Goal: Transaction & Acquisition: Purchase product/service

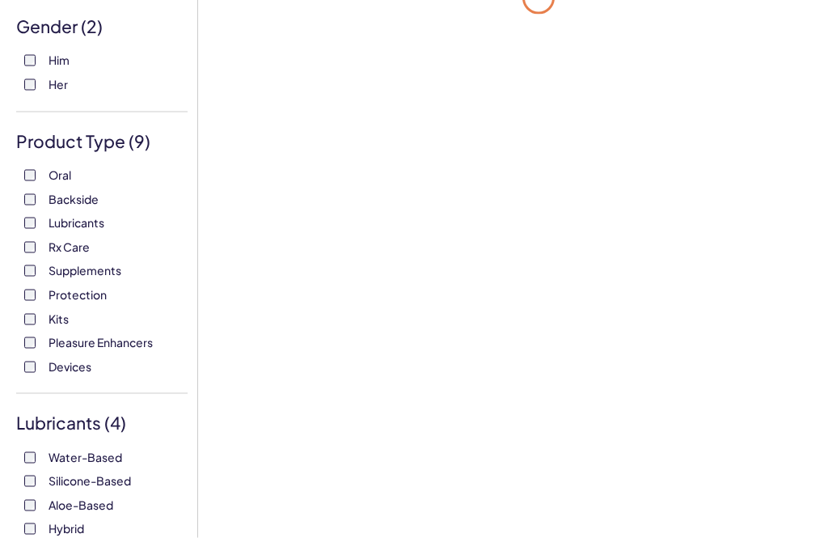
scroll to position [206, 0]
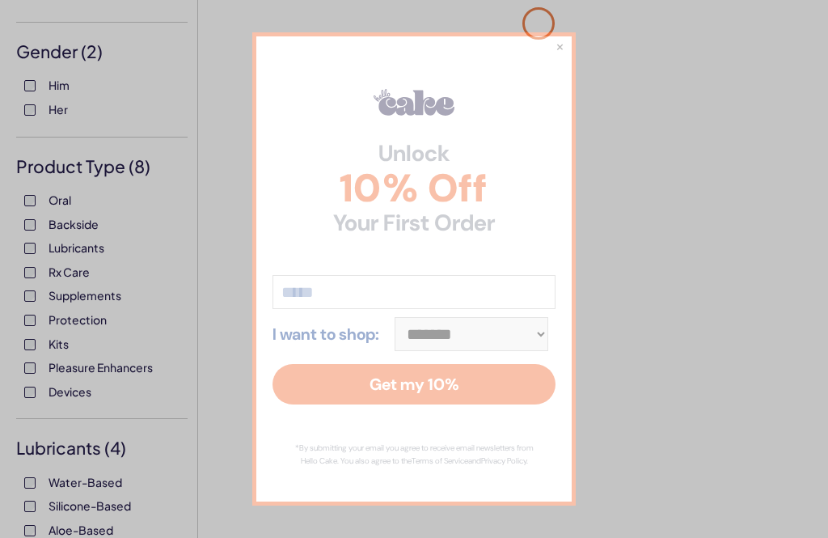
scroll to position [181, 0]
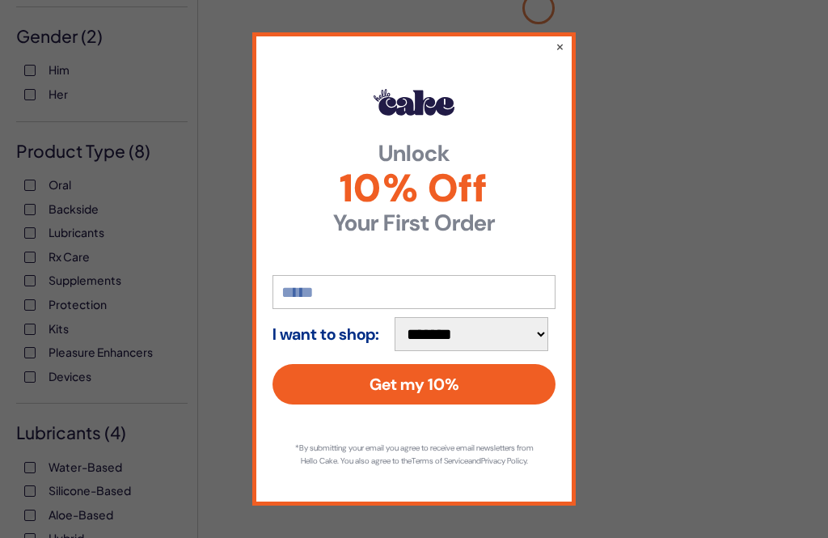
click at [27, 231] on div "**********" at bounding box center [414, 269] width 828 height 538
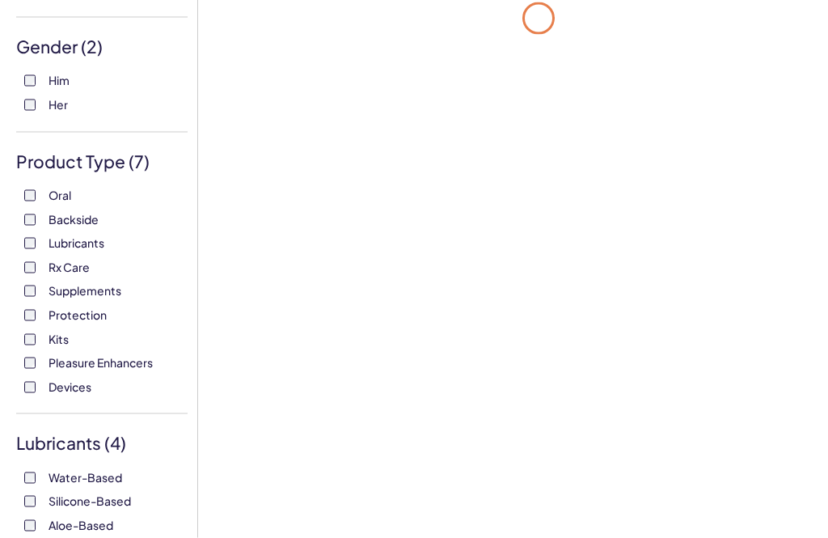
scroll to position [208, 0]
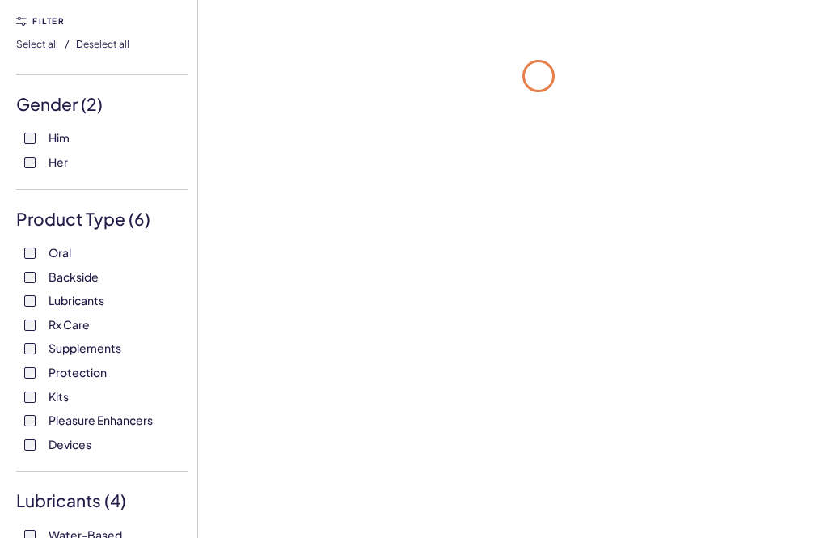
scroll to position [207, 0]
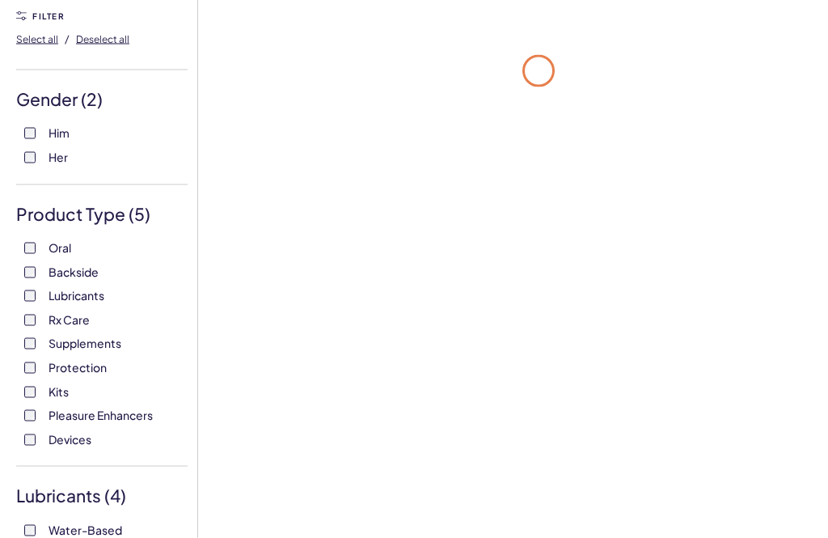
scroll to position [154, 0]
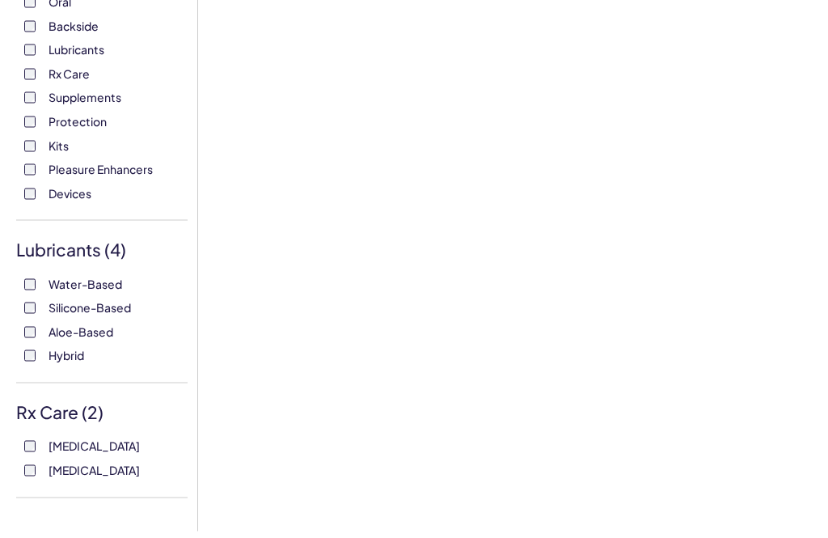
scroll to position [365, 0]
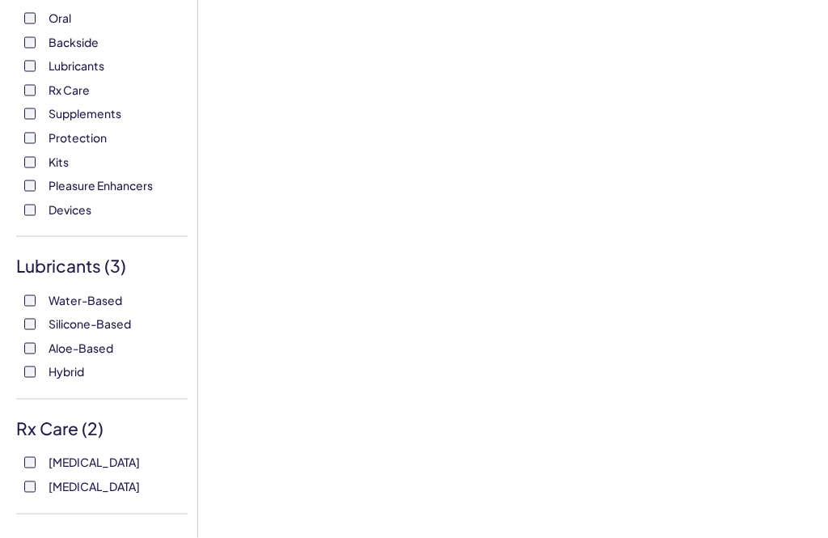
scroll to position [375, 0]
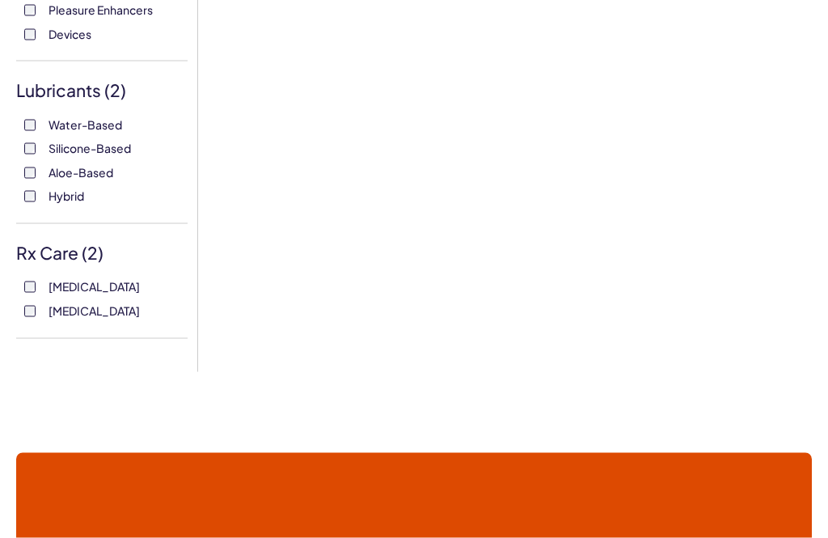
scroll to position [526, 0]
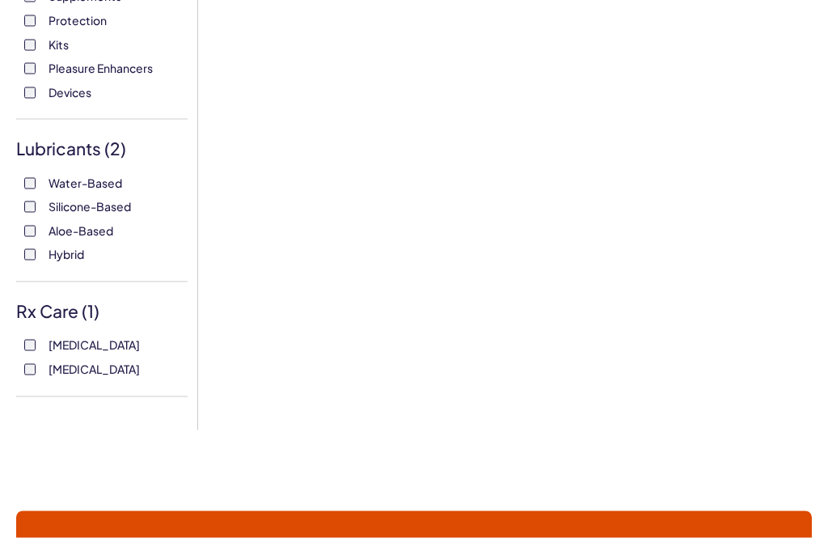
scroll to position [484, 0]
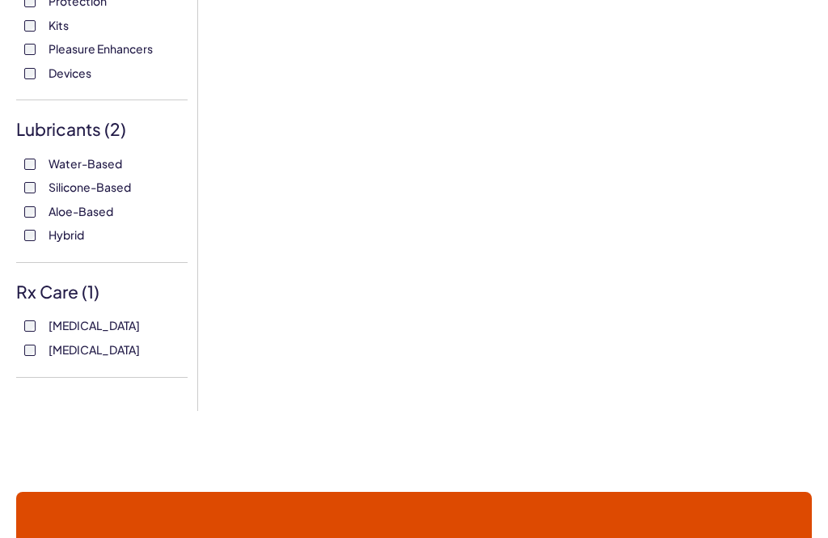
click at [24, 347] on label "Tadalafil" at bounding box center [101, 350] width 155 height 16
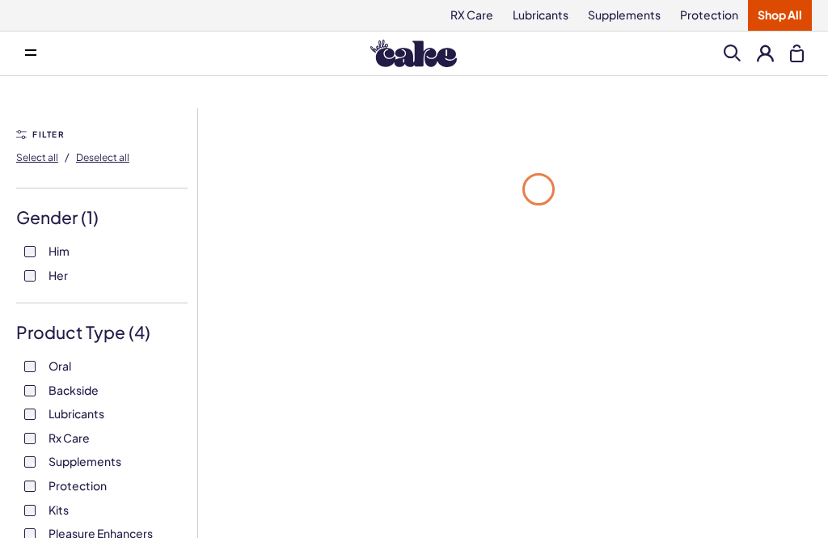
click at [21, 279] on div "Him Her" at bounding box center [101, 263] width 171 height 40
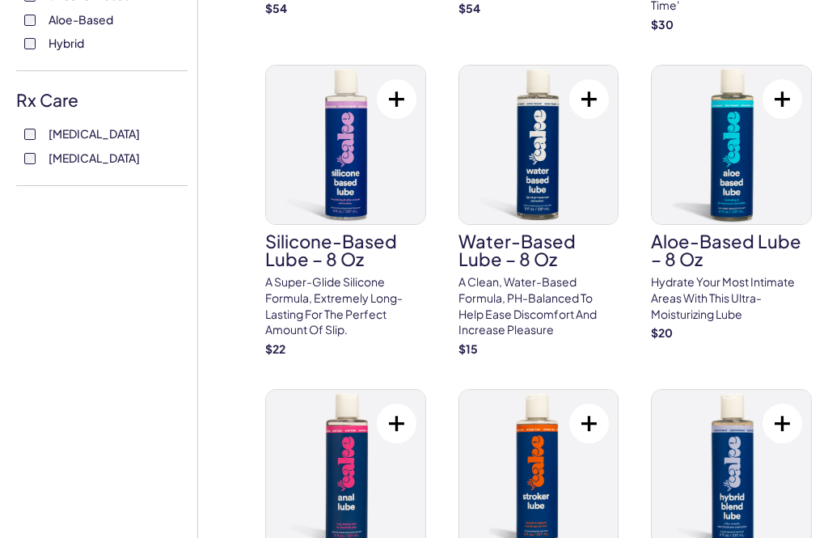
scroll to position [718, 0]
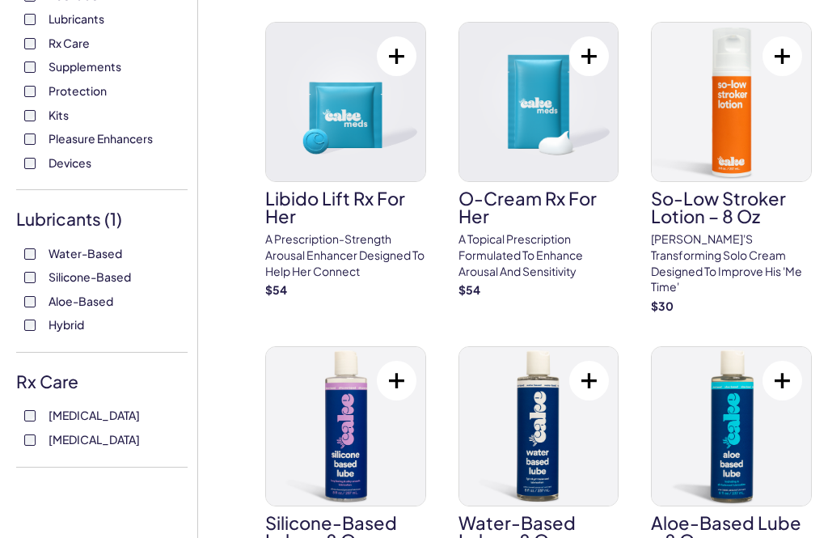
scroll to position [393, 0]
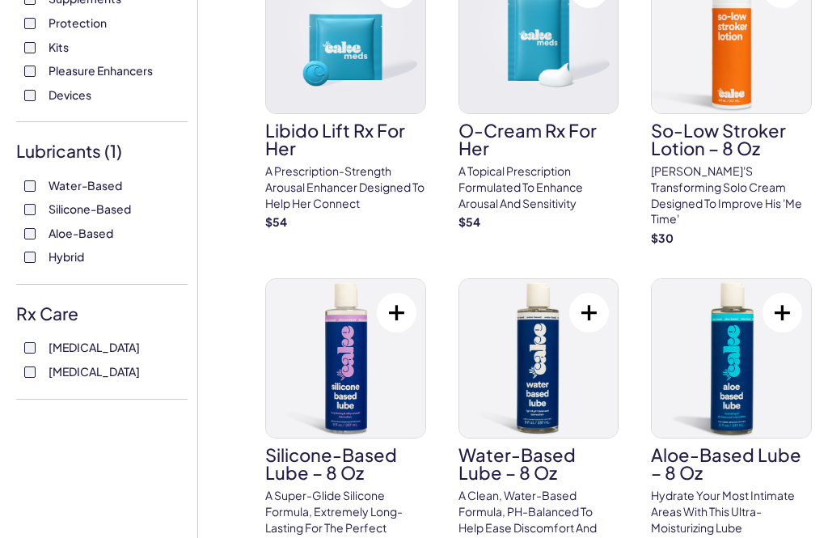
scroll to position [515, 0]
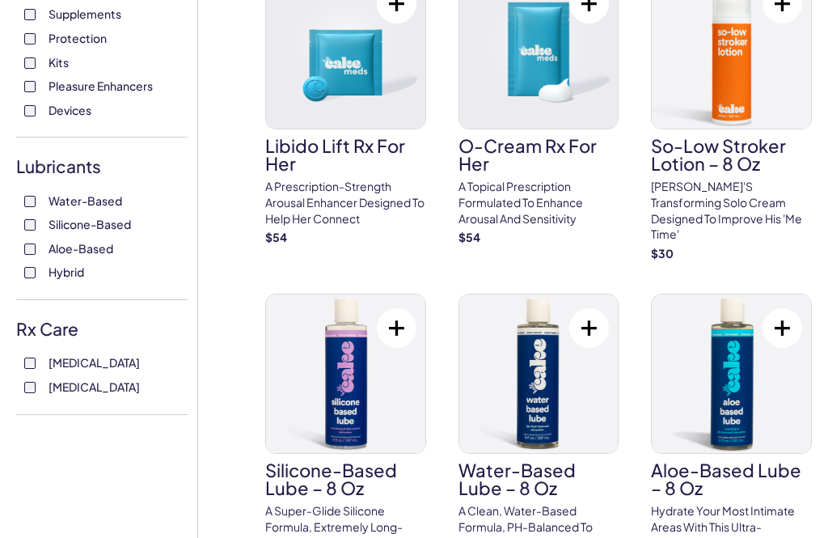
scroll to position [437, 0]
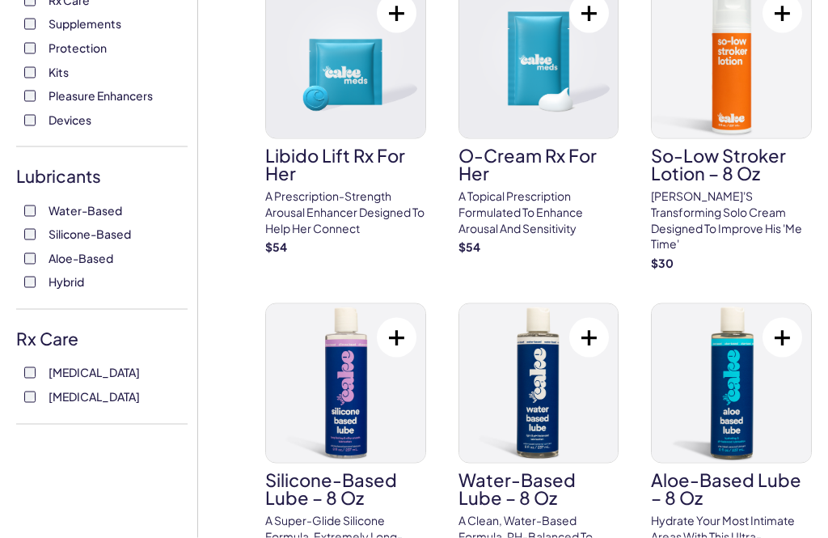
click at [20, 88] on div "Oral Backside Lubricants Rx Care Supplements Protection Kits Pleasure Enhancers…" at bounding box center [101, 24] width 171 height 207
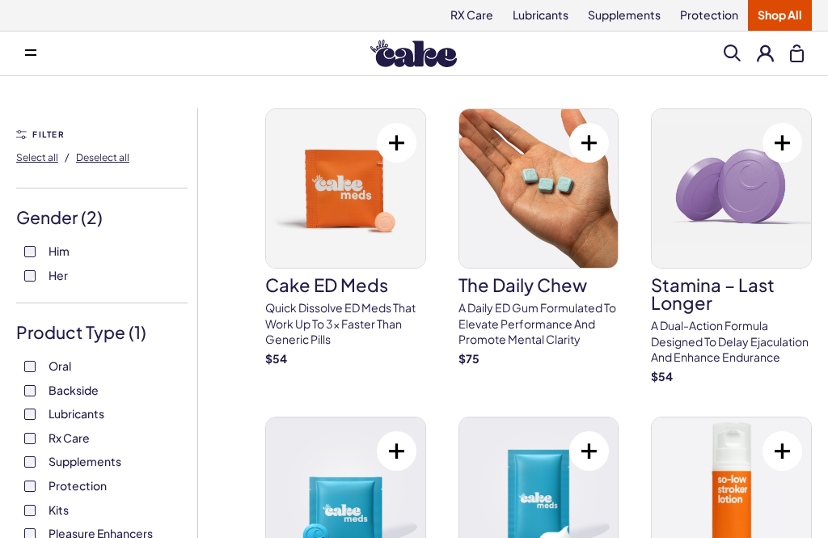
click at [38, 55] on button at bounding box center [31, 53] width 32 height 32
click at [25, 46] on button at bounding box center [31, 53] width 32 height 32
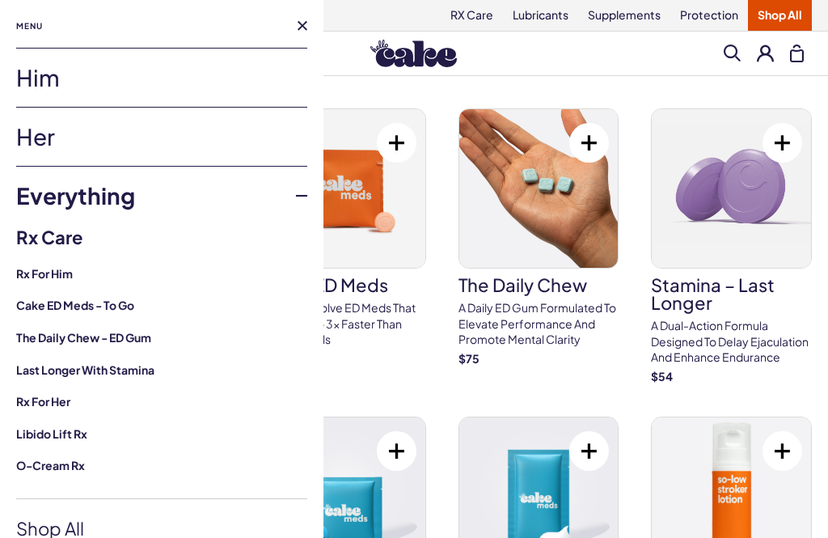
click at [27, 137] on link "Her" at bounding box center [161, 137] width 291 height 58
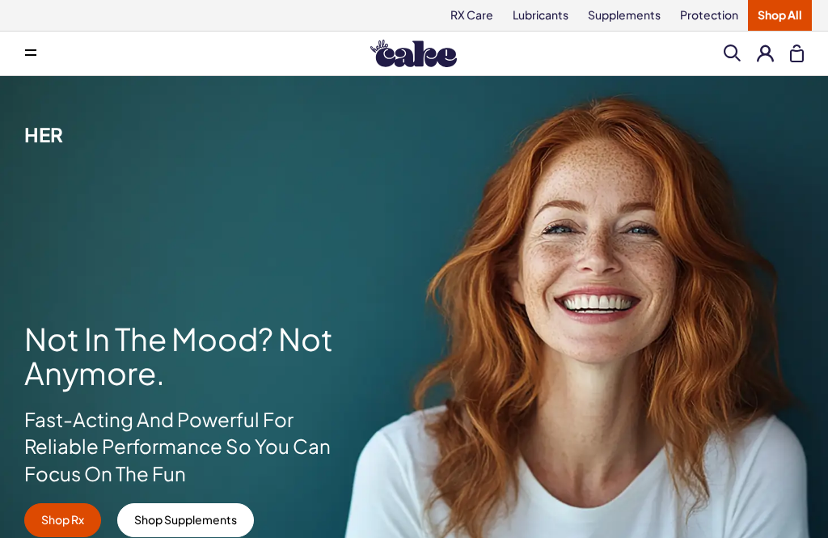
click at [18, 54] on button at bounding box center [31, 53] width 32 height 32
click at [21, 53] on button at bounding box center [31, 53] width 32 height 32
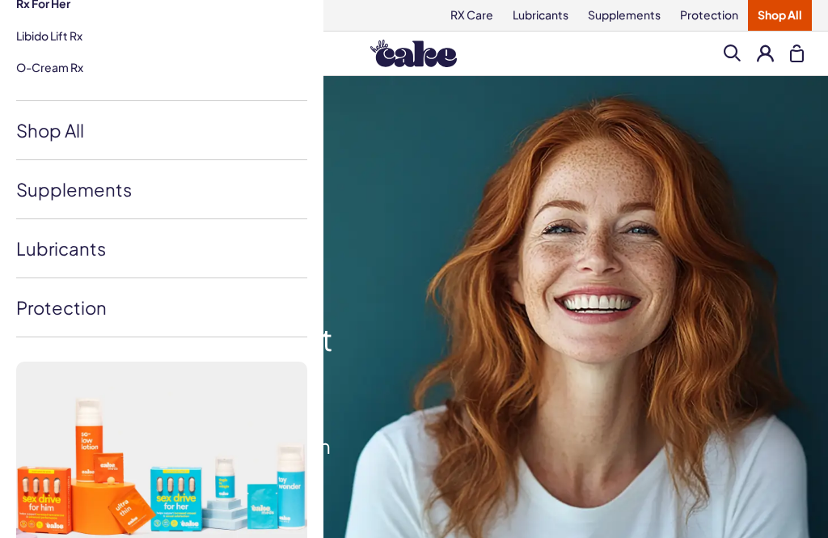
scroll to position [424, 0]
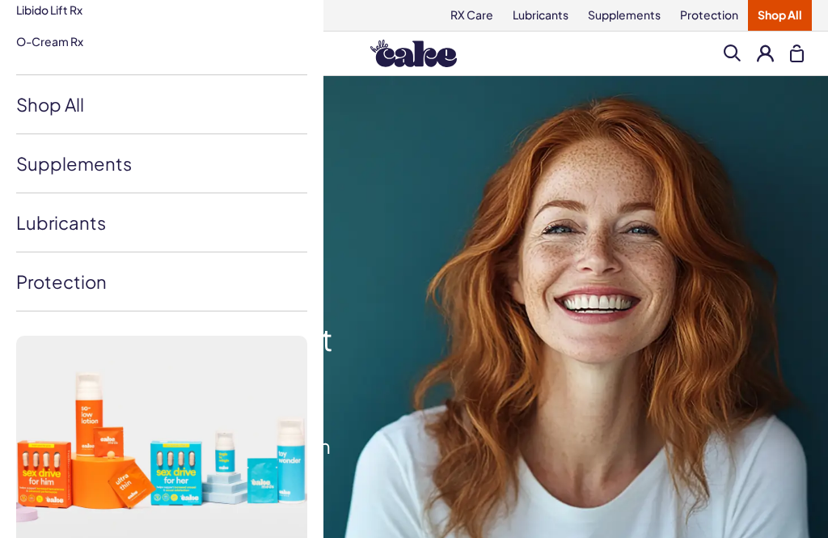
click at [38, 95] on link "Shop All" at bounding box center [161, 104] width 291 height 58
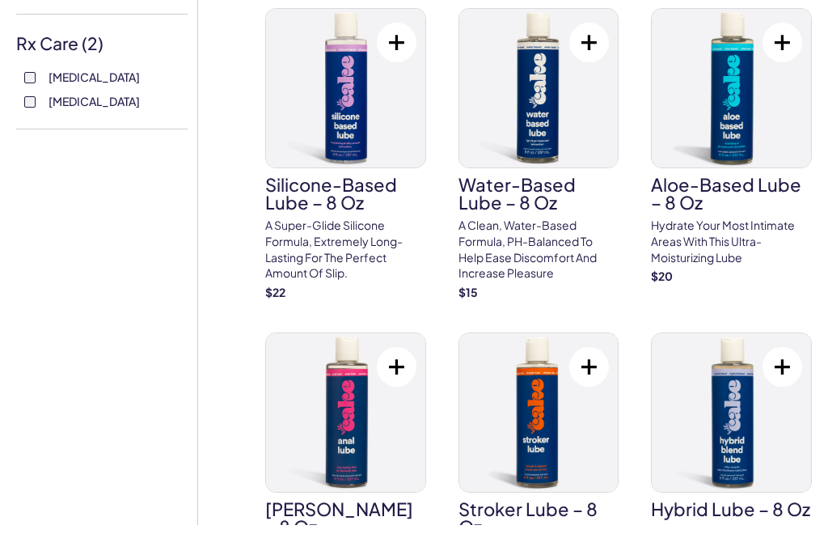
scroll to position [417, 0]
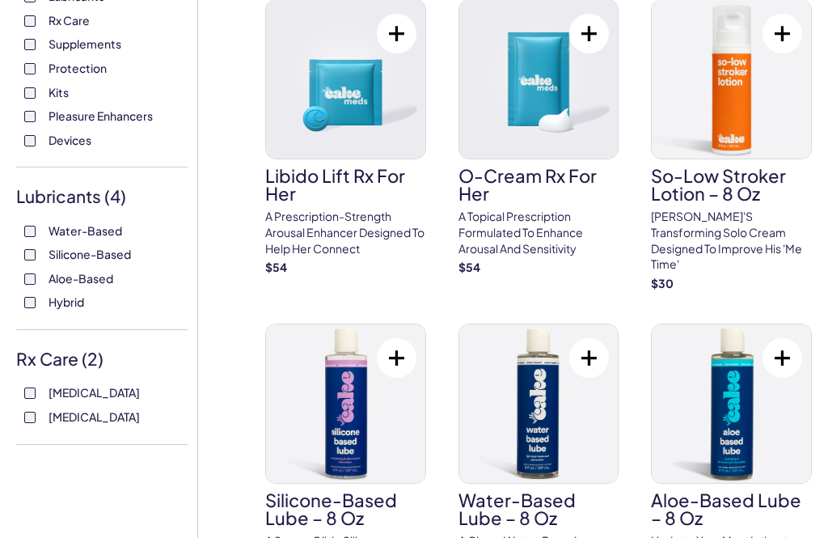
click at [65, 129] on span "Devices" at bounding box center [70, 139] width 43 height 21
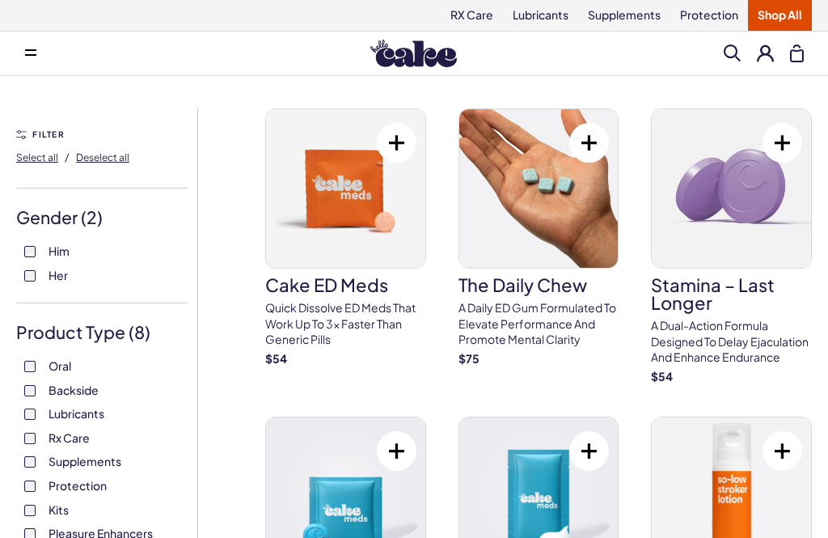
click at [34, 58] on button at bounding box center [31, 53] width 32 height 32
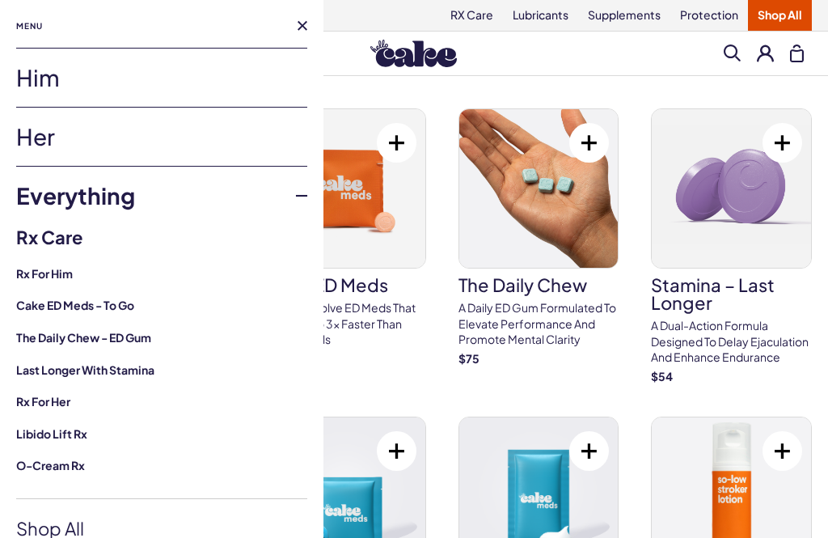
click at [37, 133] on link "Her" at bounding box center [161, 137] width 291 height 58
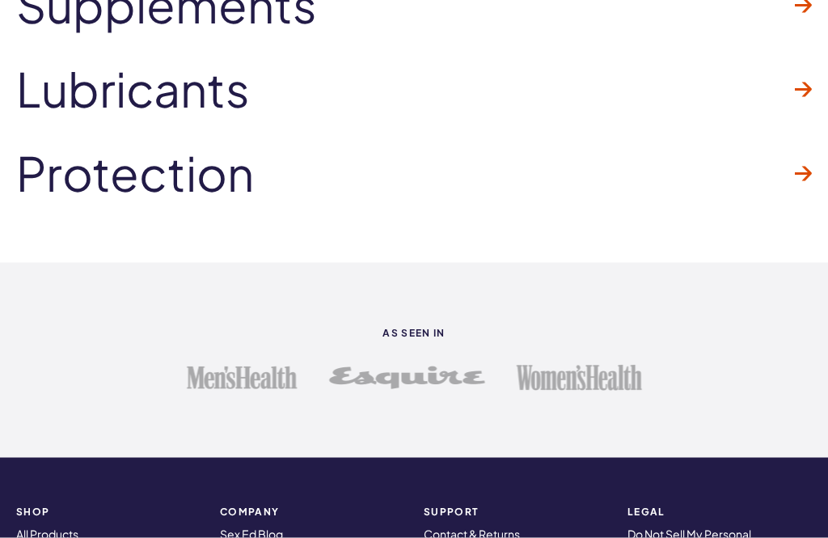
scroll to position [4345, 0]
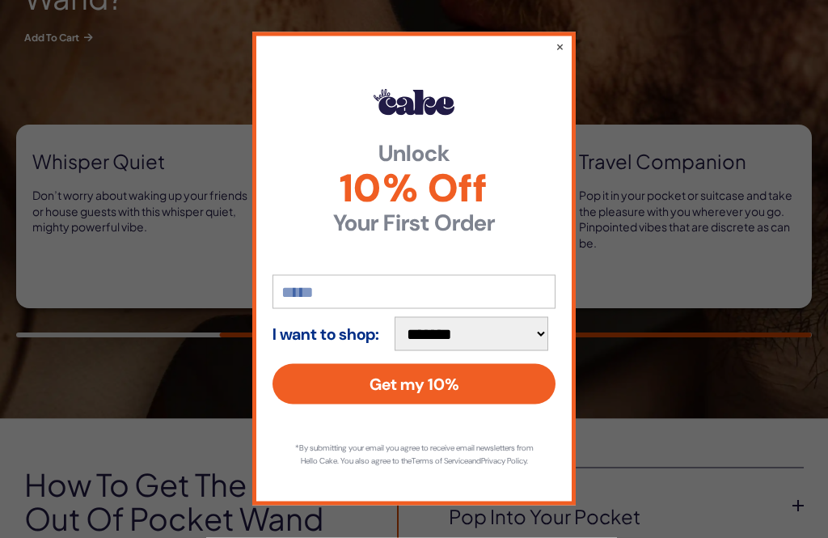
scroll to position [1366, 0]
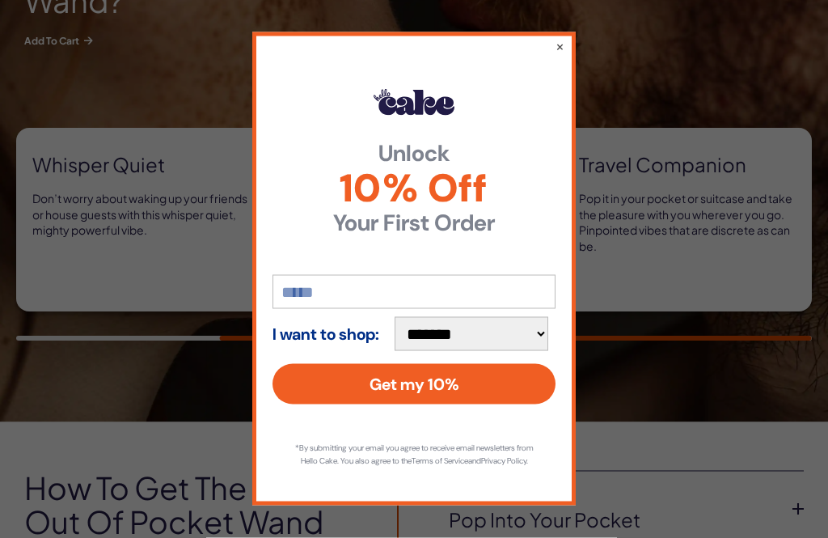
click at [564, 54] on button "×" at bounding box center [560, 46] width 9 height 16
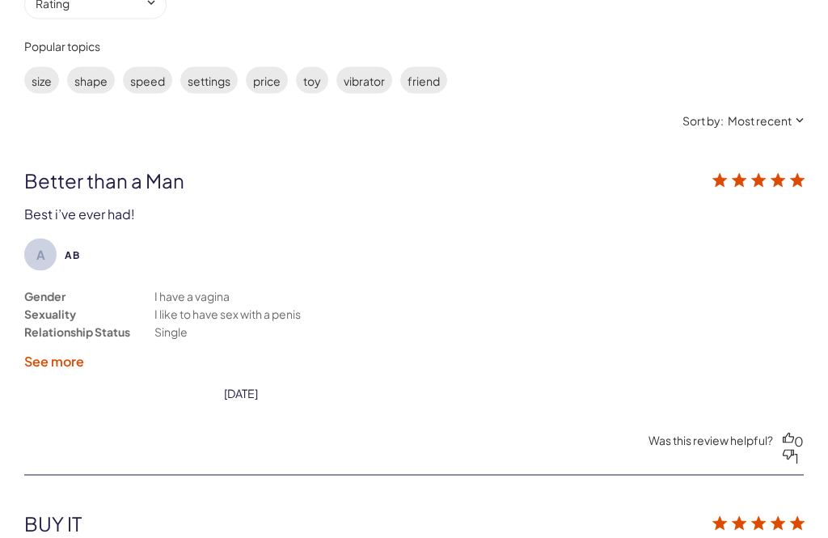
scroll to position [3450, 0]
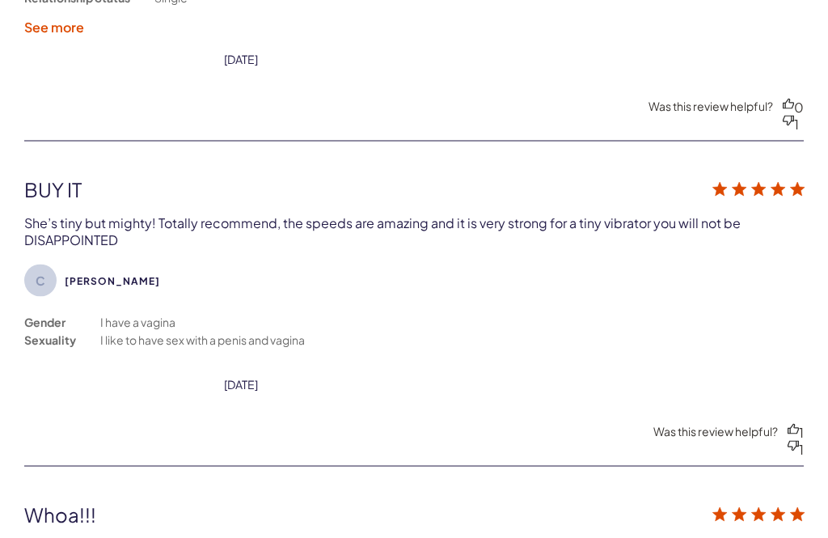
click at [745, 316] on div "C [PERSON_NAME] Gender Sexuality I have a vagina I like to have sex with a peni…" at bounding box center [414, 312] width 780 height 96
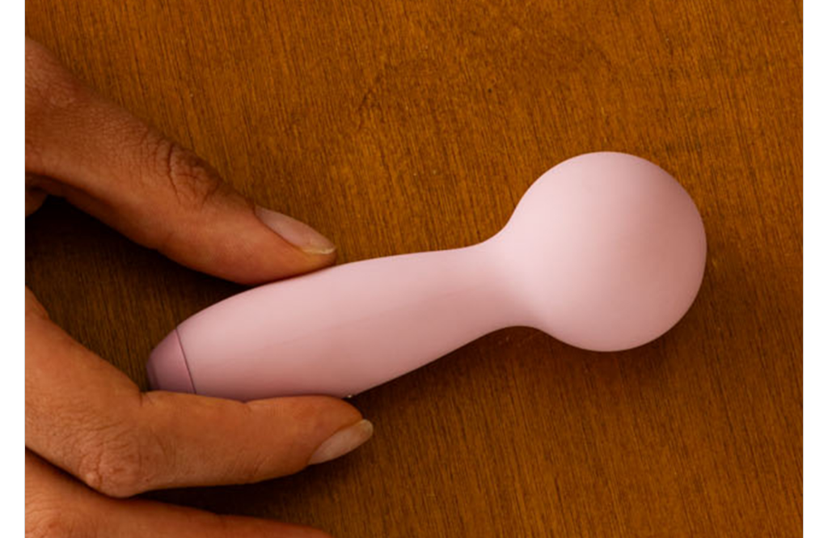
scroll to position [307, 0]
